Goal: Find specific page/section: Find specific page/section

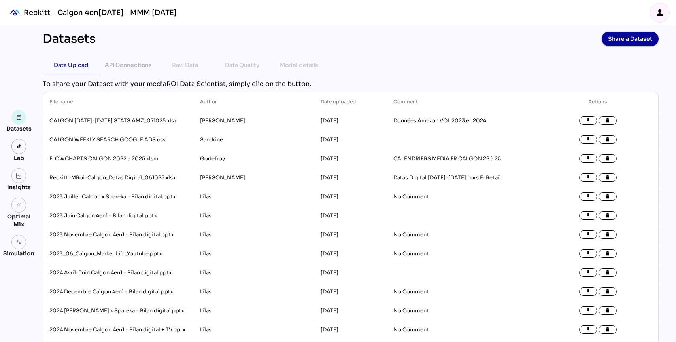
click at [21, 6] on img "mediaROI" at bounding box center [14, 12] width 17 height 17
click at [86, 15] on div "Reckitt - Calgon 4en[DATE] - MMM [DATE]" at bounding box center [100, 12] width 153 height 9
click at [15, 12] on img "mediaROI" at bounding box center [14, 12] width 17 height 17
click at [662, 13] on icon "person" at bounding box center [659, 12] width 9 height 9
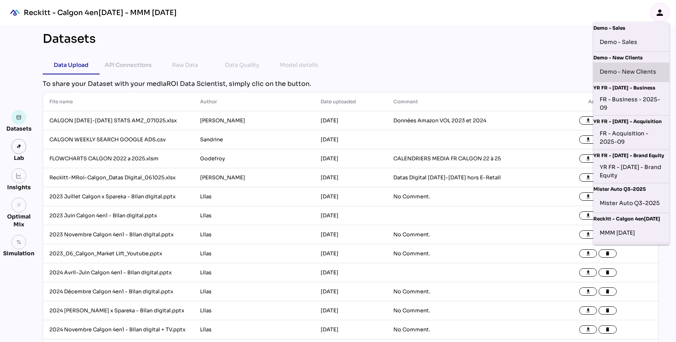
scroll to position [62, 0]
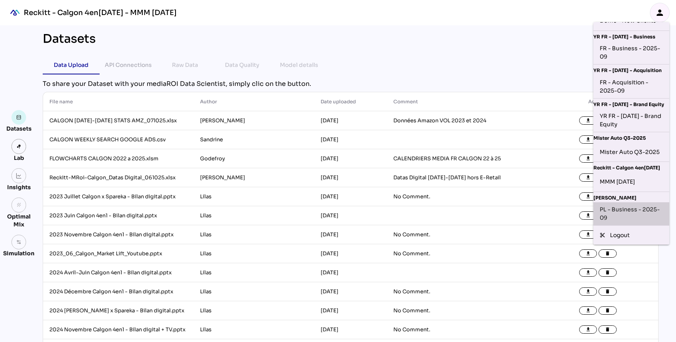
click at [618, 205] on div "PL - Business - 2025-09" at bounding box center [631, 213] width 63 height 17
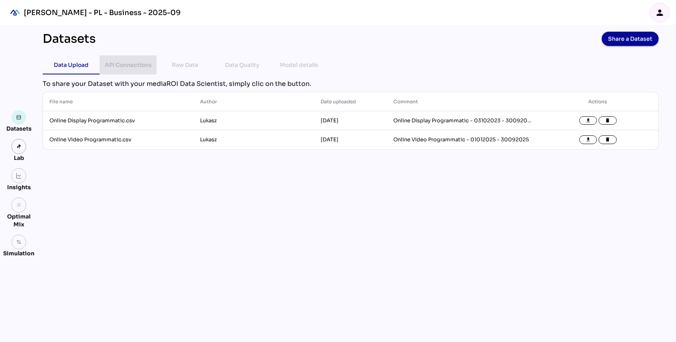
click at [146, 64] on div "API Connections" at bounding box center [128, 64] width 47 height 9
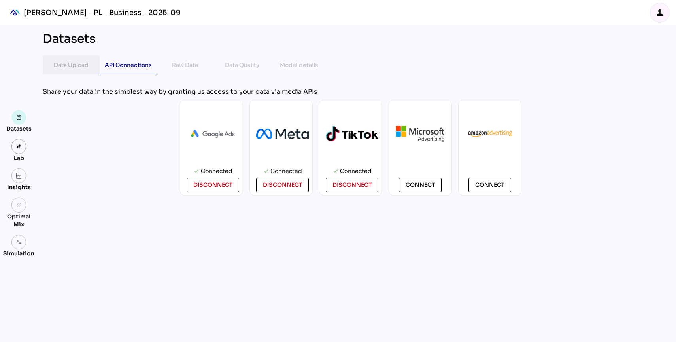
click at [83, 64] on div "Data Upload" at bounding box center [71, 64] width 35 height 9
